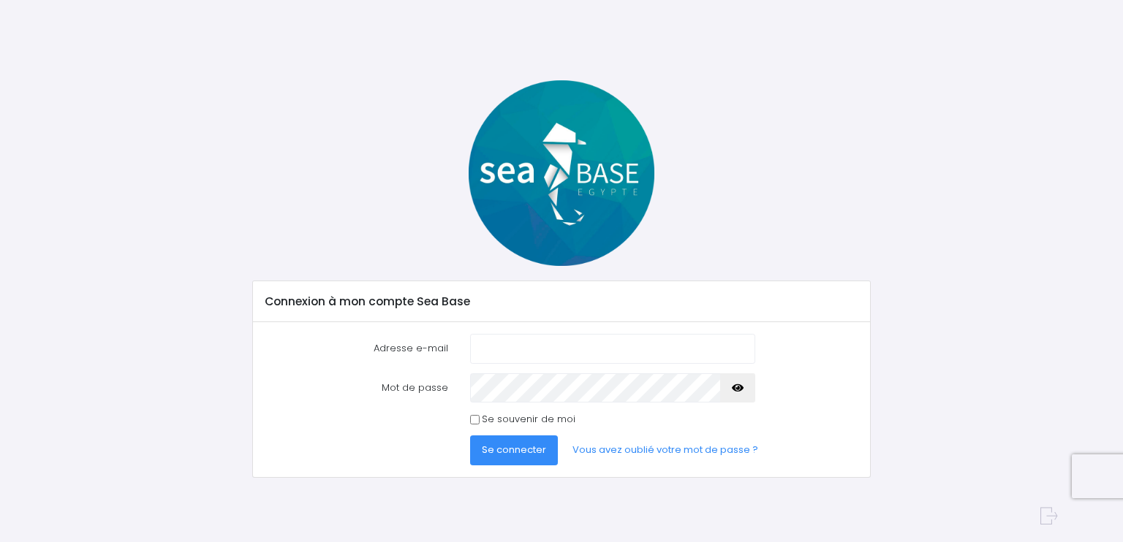
click at [502, 352] on input "Adresse e-mail" at bounding box center [612, 348] width 285 height 29
click at [500, 353] on input "chiron" at bounding box center [612, 348] width 285 height 29
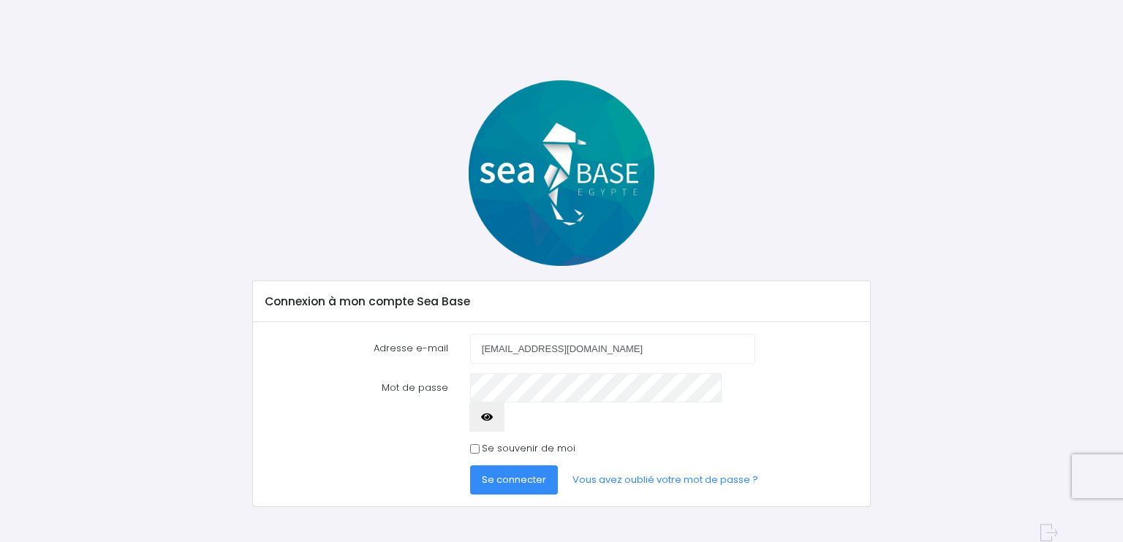
click at [615, 353] on input "chiron.olivier@gmail.com" at bounding box center [612, 348] width 285 height 29
type input "chiron.olivier@gmail.com"
click at [474, 444] on input "Se souvenir de moi" at bounding box center [475, 449] width 10 height 10
checkbox input "true"
click at [493, 417] on icon "button" at bounding box center [487, 417] width 12 height 0
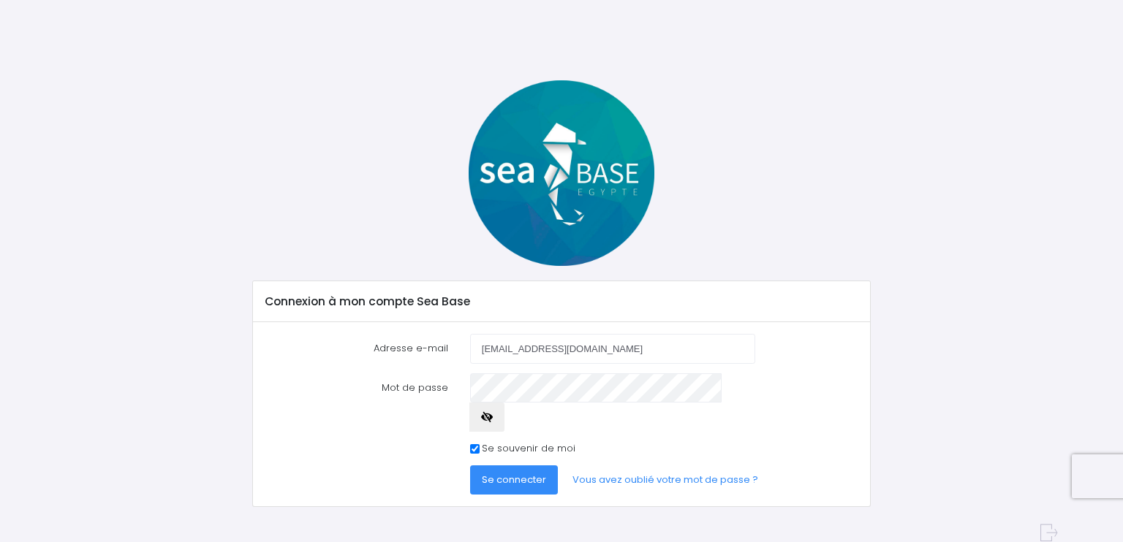
click at [493, 417] on icon "button" at bounding box center [487, 417] width 12 height 0
click at [514, 473] on span "Se connecter" at bounding box center [514, 480] width 64 height 14
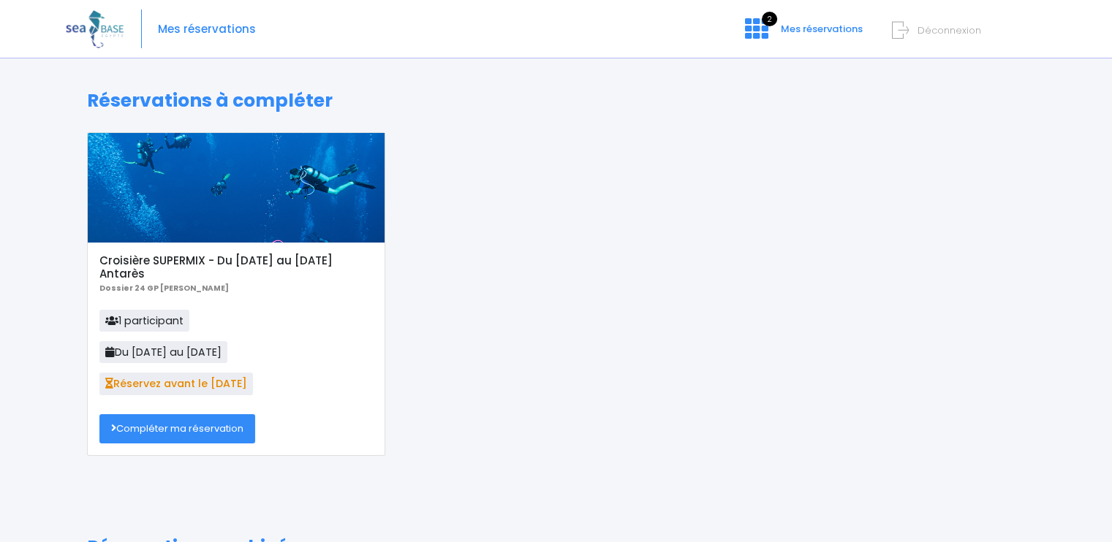
click at [200, 426] on link "Compléter ma réservation" at bounding box center [177, 428] width 156 height 29
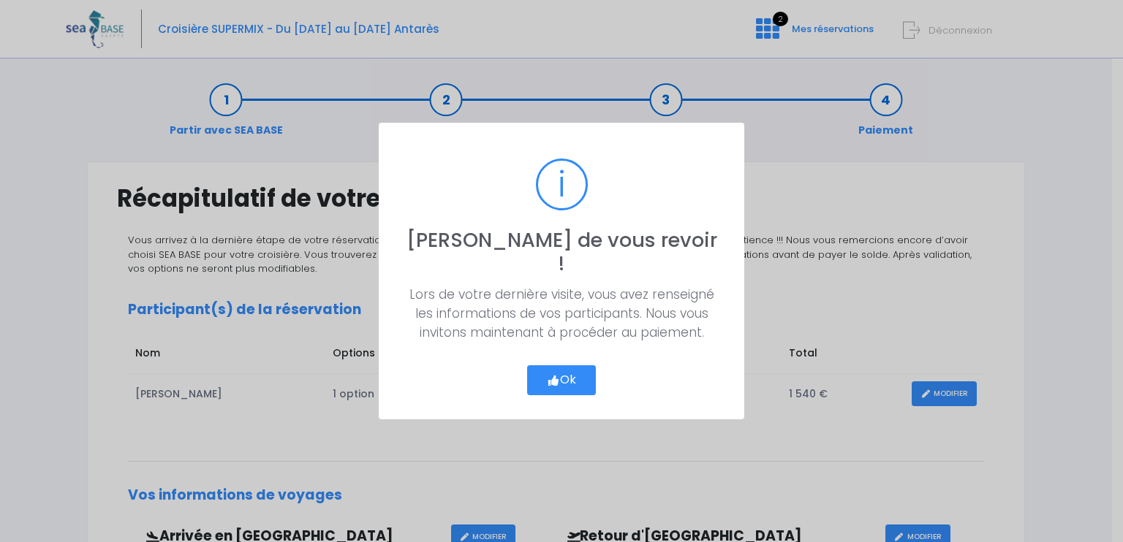
click at [550, 381] on icon "button" at bounding box center [553, 381] width 13 height 0
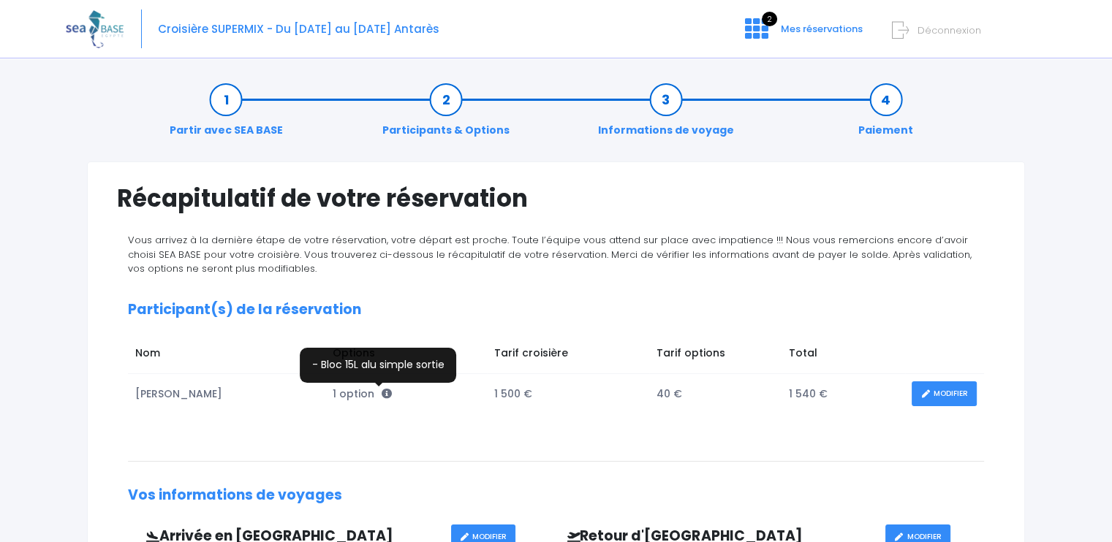
click at [382, 390] on icon at bounding box center [387, 394] width 10 height 10
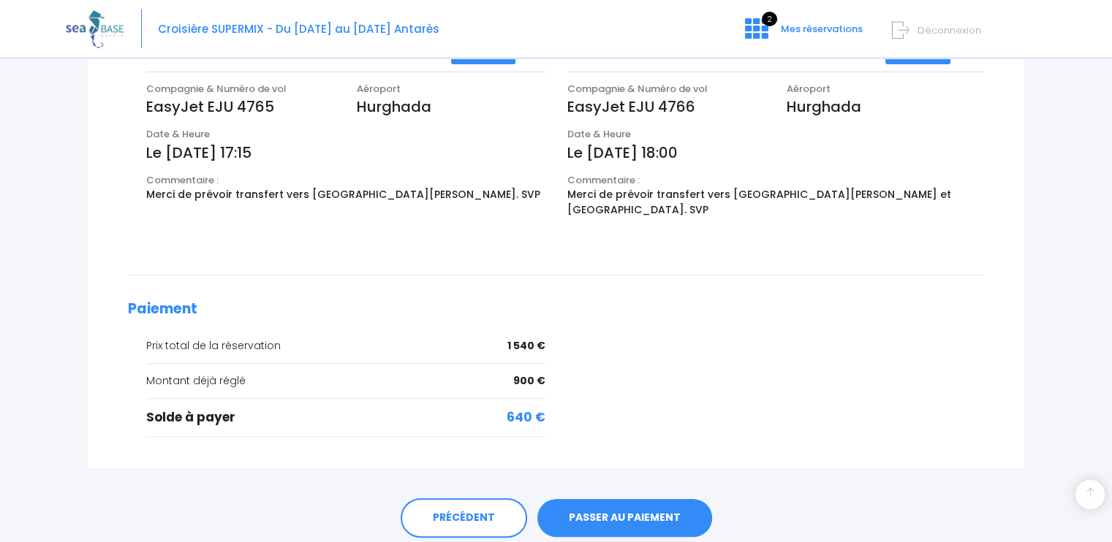
scroll to position [522, 0]
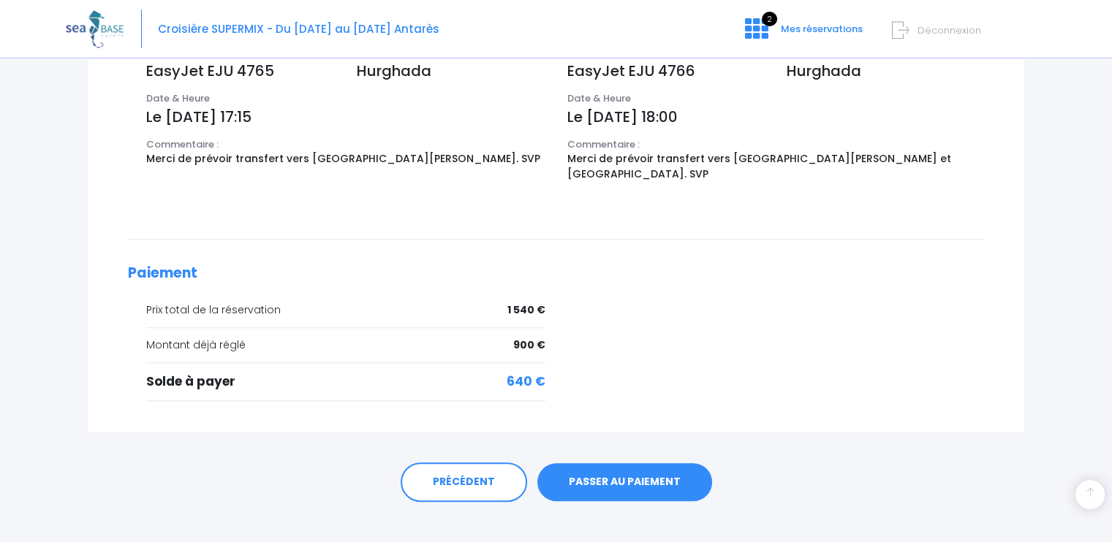
click at [634, 465] on link "PASSER AU PAIEMENT" at bounding box center [624, 482] width 175 height 38
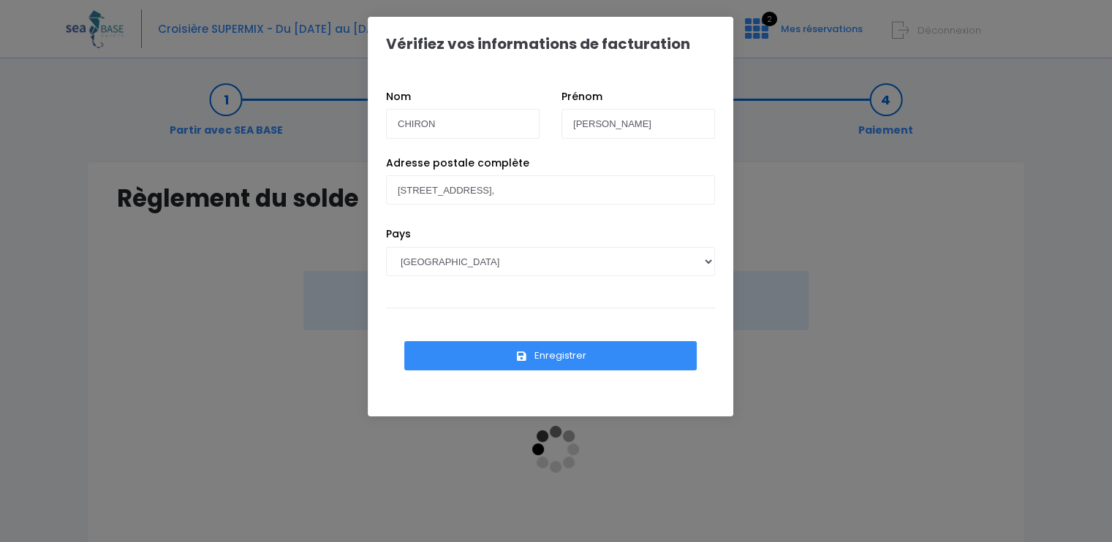
click at [576, 352] on button "Enregistrer" at bounding box center [550, 355] width 292 height 29
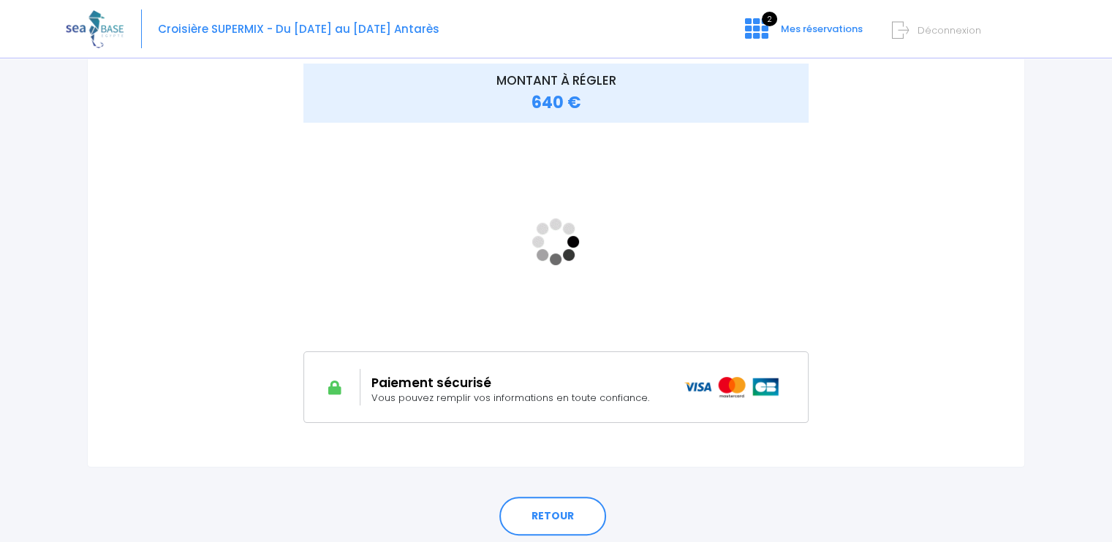
scroll to position [219, 0]
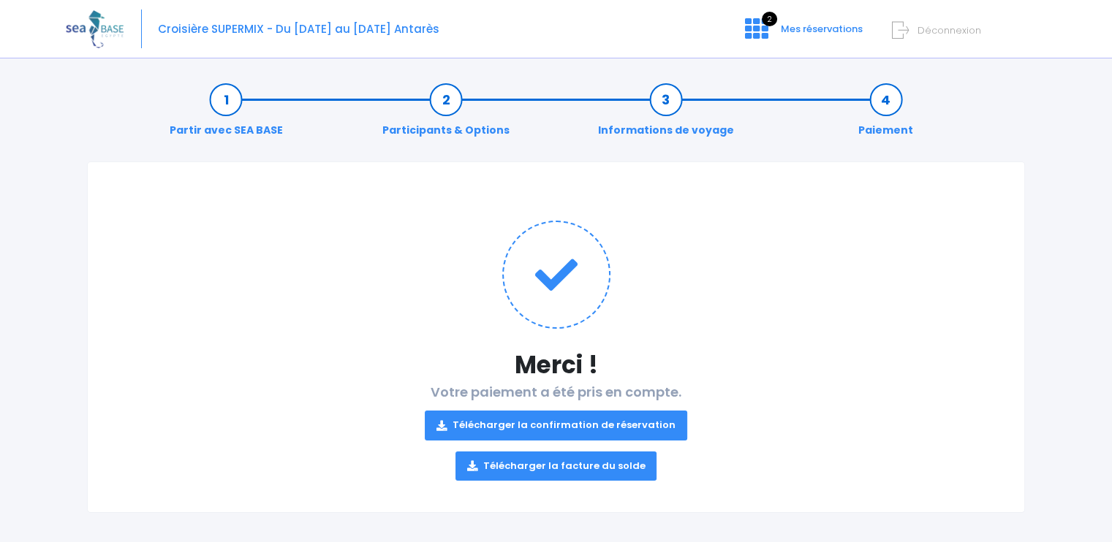
click at [575, 421] on link "Télécharger la confirmation de réservation" at bounding box center [556, 425] width 262 height 29
click at [579, 461] on link "Télécharger la facture du solde" at bounding box center [556, 466] width 202 height 29
click at [809, 32] on span "Mes réservations" at bounding box center [822, 29] width 82 height 14
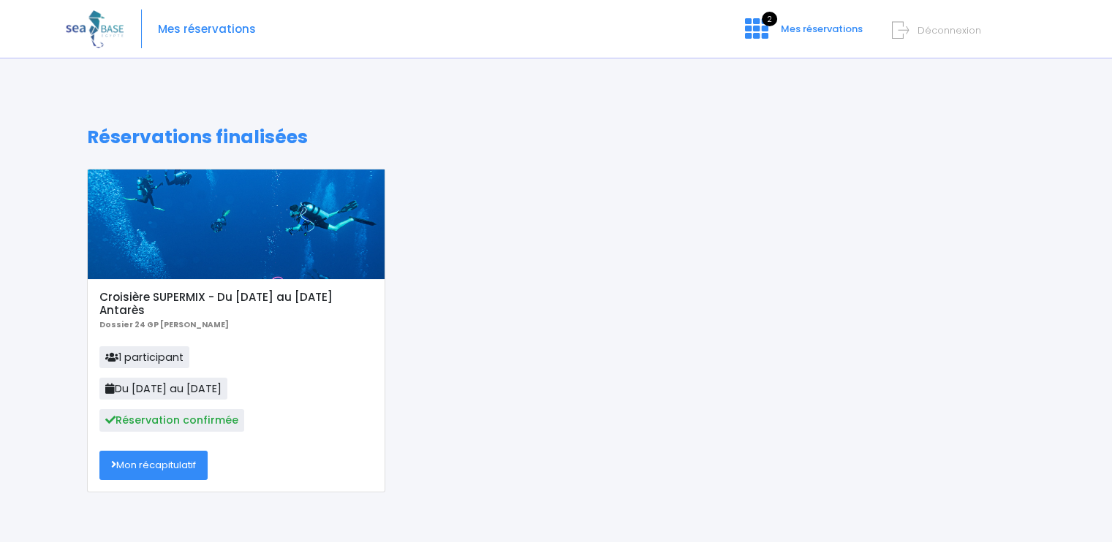
click at [170, 468] on link "Mon récapitulatif" at bounding box center [153, 465] width 108 height 29
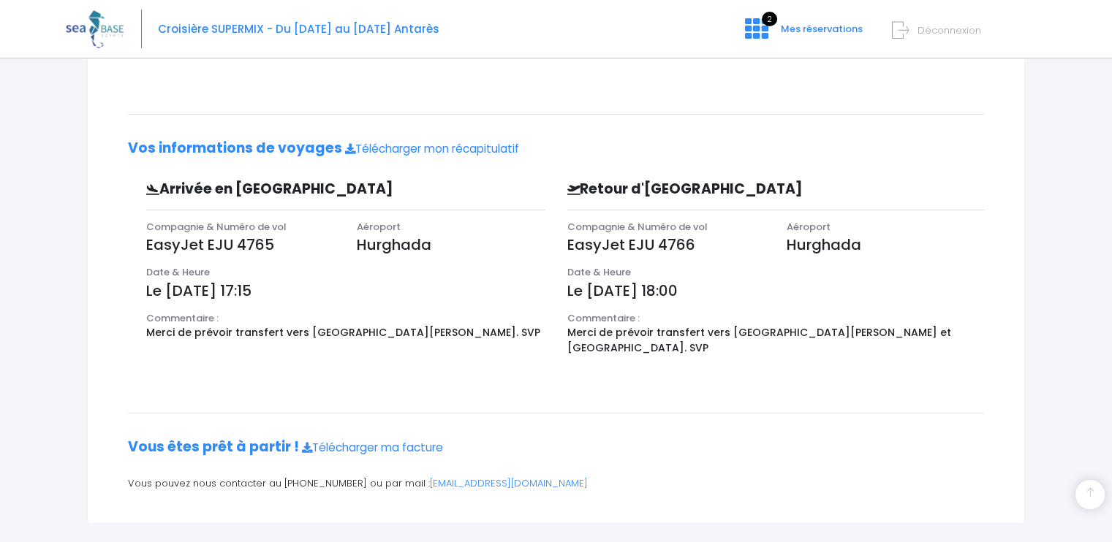
scroll to position [339, 0]
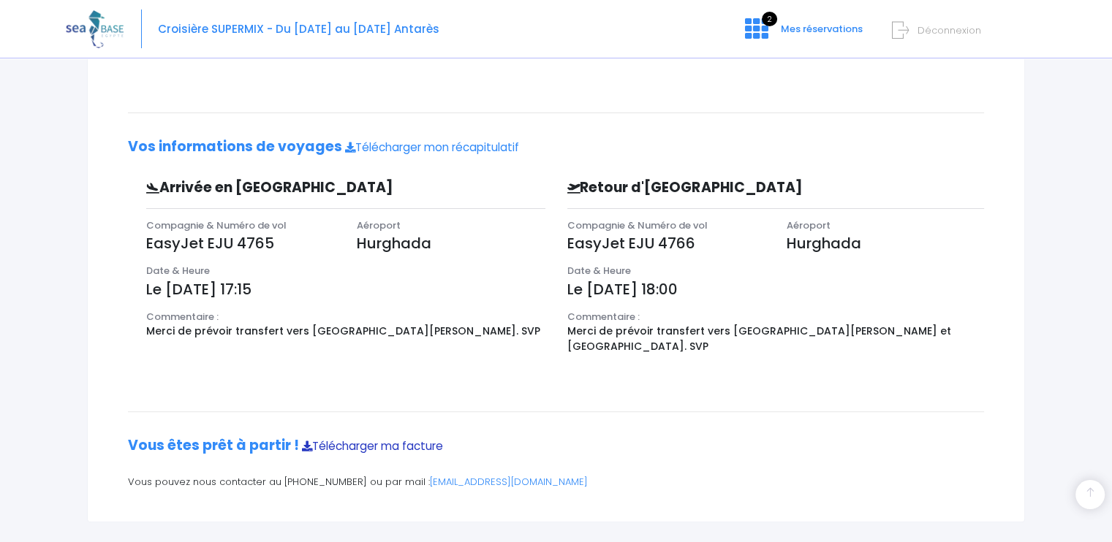
click at [365, 439] on link "Télécharger ma facture" at bounding box center [372, 446] width 141 height 15
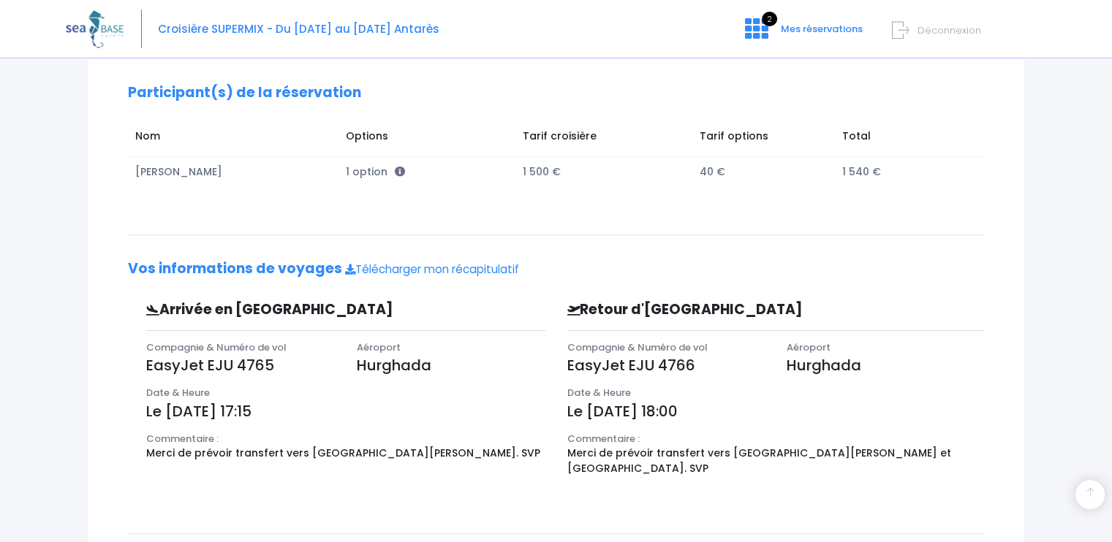
scroll to position [120, 0]
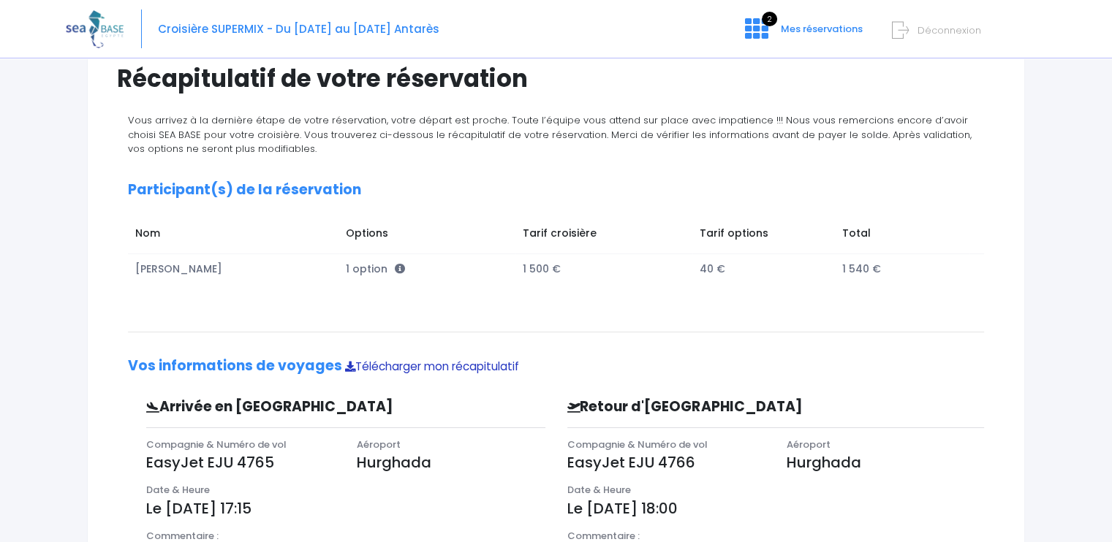
click at [401, 366] on link "Télécharger mon récapitulatif" at bounding box center [432, 366] width 174 height 15
